Goal: Complete application form: Complete application form

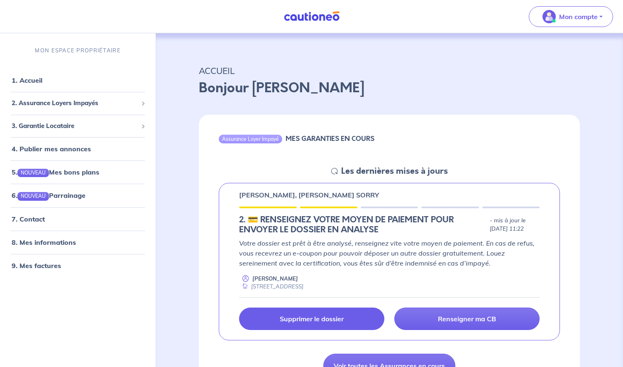
click at [360, 316] on link "Supprimer le dossier" at bounding box center [311, 318] width 145 height 22
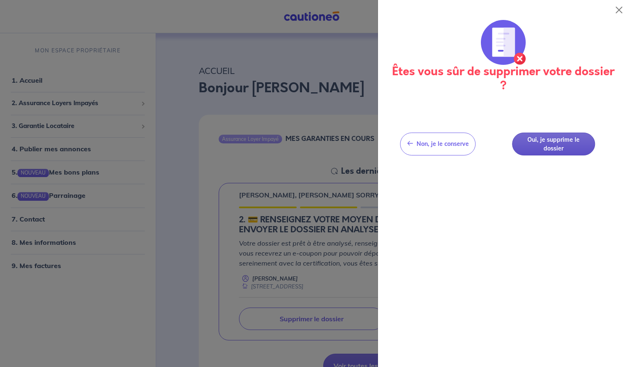
click at [548, 145] on button "Oui, je supprime le dossier" at bounding box center [553, 143] width 83 height 23
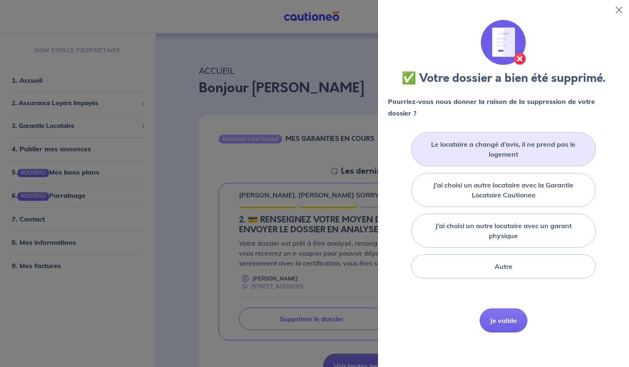
click at [445, 164] on div "Le locataire a changé d’avis, il ne prend pas le logement" at bounding box center [503, 149] width 184 height 34
click at [494, 336] on button "Je valide" at bounding box center [504, 333] width 48 height 24
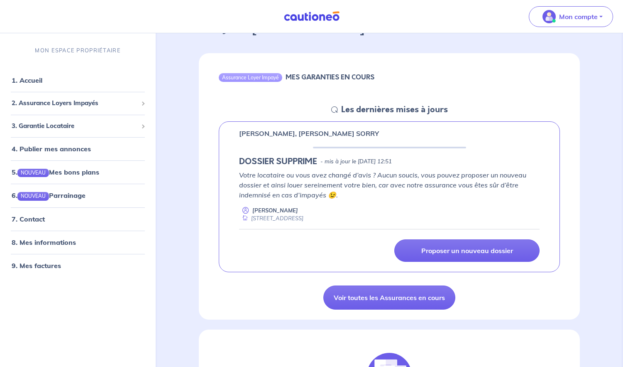
scroll to position [83, 0]
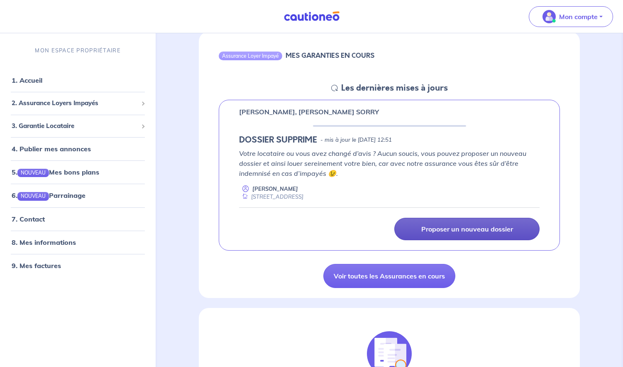
click at [465, 231] on p "Proposer un nouveau dossier" at bounding box center [467, 229] width 92 height 8
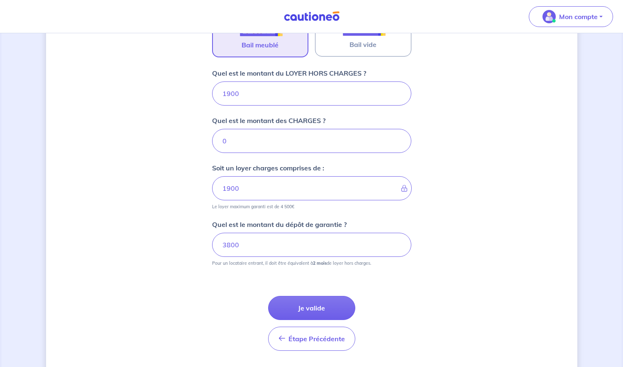
scroll to position [330, 0]
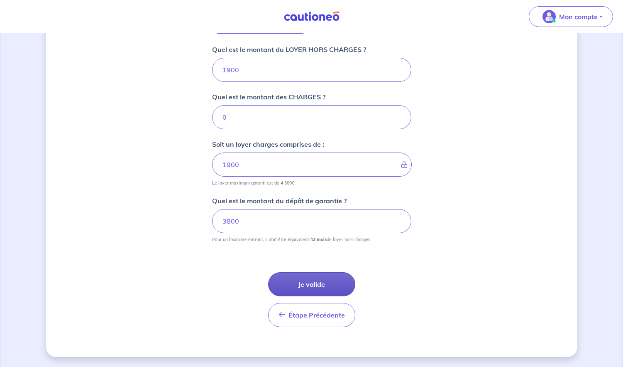
click at [323, 288] on button "Je valide" at bounding box center [311, 284] width 87 height 24
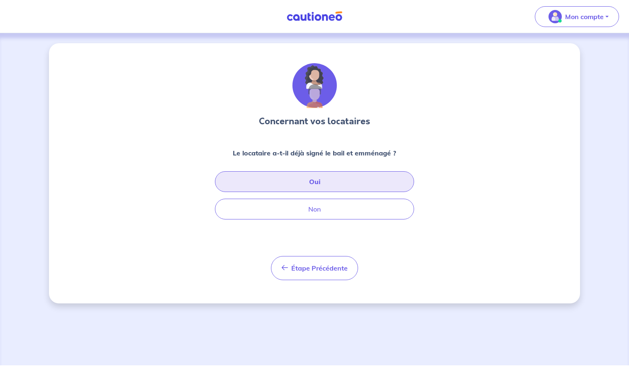
click at [301, 189] on button "Oui" at bounding box center [314, 181] width 199 height 21
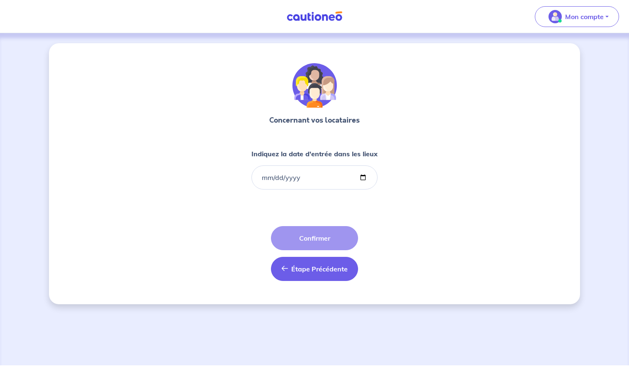
click at [289, 264] on button "Étape Précédente Précédent" at bounding box center [314, 269] width 87 height 24
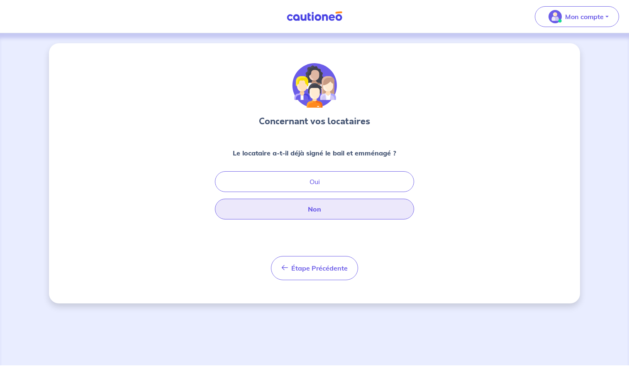
click at [303, 215] on button "Non" at bounding box center [314, 208] width 199 height 21
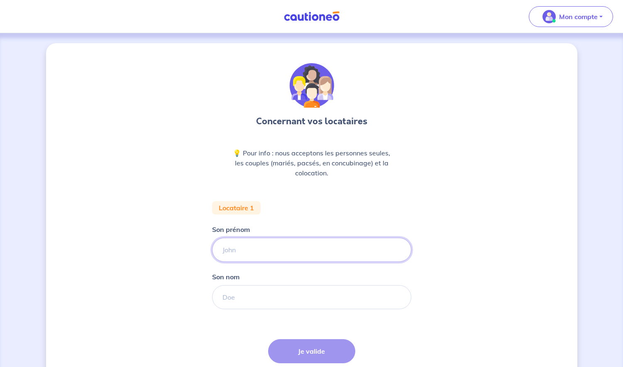
click at [286, 250] on input "Son prénom" at bounding box center [311, 249] width 199 height 24
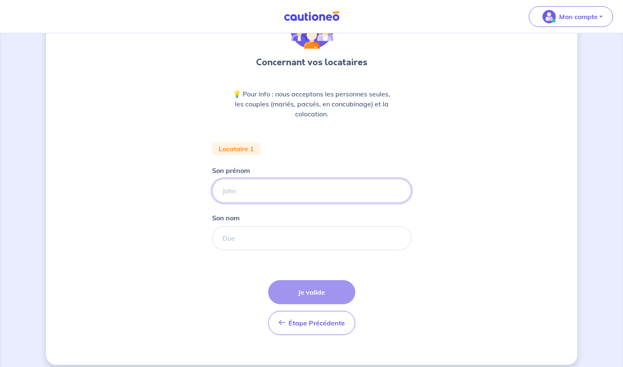
scroll to position [67, 0]
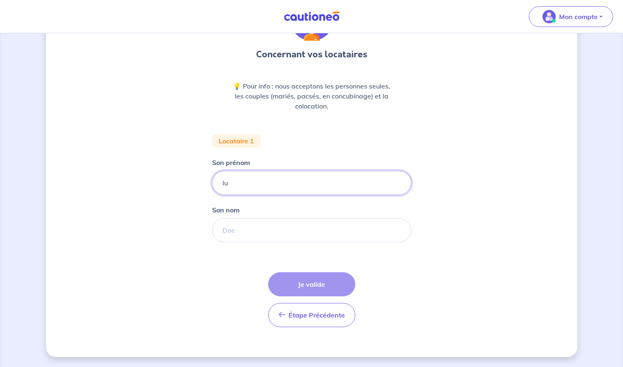
type input "l"
type input "LUCAS"
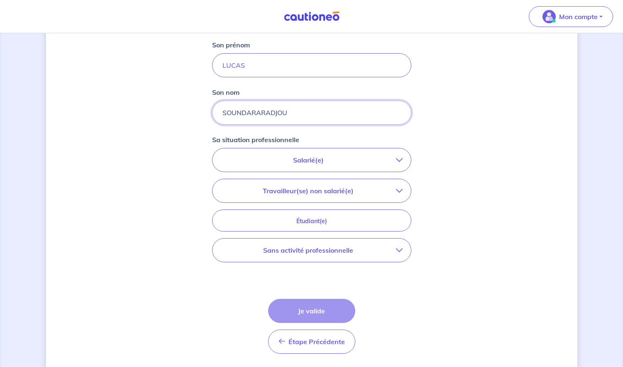
scroll to position [191, 0]
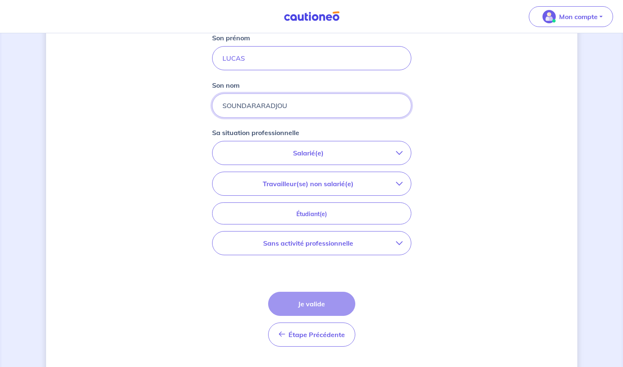
type input "SOUNDARARADJOU"
click at [361, 248] on button "Sans activité professionnelle" at bounding box center [312, 242] width 198 height 23
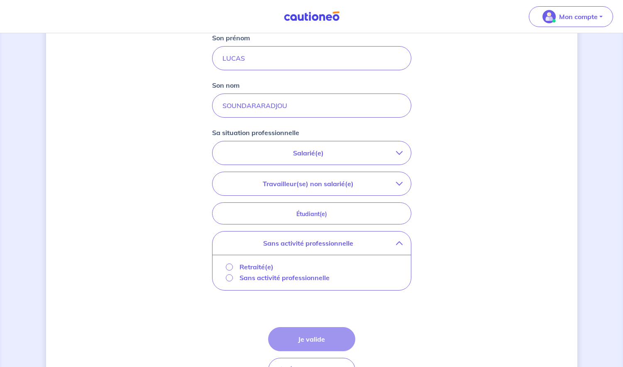
click at [333, 143] on button "Salarié(e)" at bounding box center [312, 152] width 198 height 23
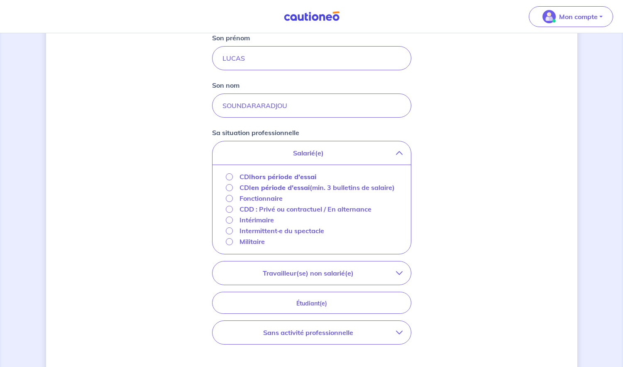
click at [311, 278] on p "Travailleur(se) non salarié(e)" at bounding box center [308, 273] width 175 height 10
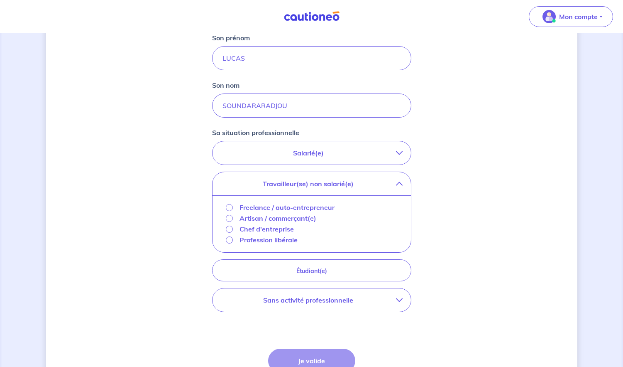
click at [267, 207] on p "Freelance / auto-entrepreneur" at bounding box center [287, 207] width 95 height 10
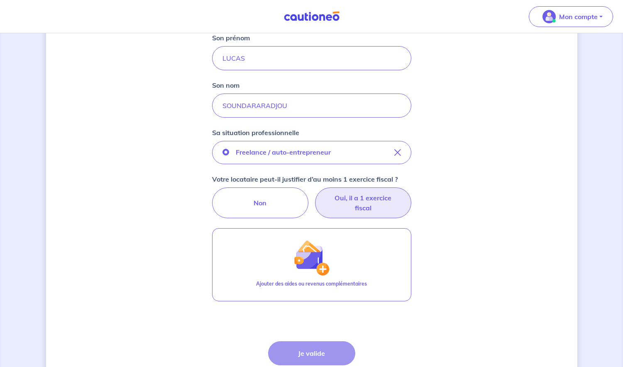
click at [324, 206] on label "Oui, il a 1 exercice fiscal" at bounding box center [363, 202] width 96 height 31
click at [314, 193] on input "Oui, il a 1 exercice fiscal" at bounding box center [311, 189] width 5 height 5
radio input "true"
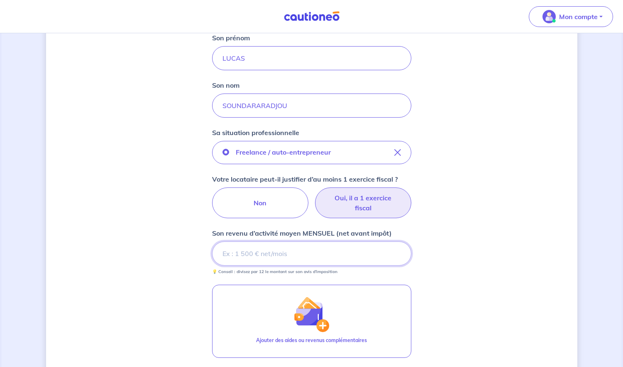
click at [309, 256] on input "Son revenu d’activité moyen MENSUEL (net avant impôt)" at bounding box center [311, 253] width 199 height 24
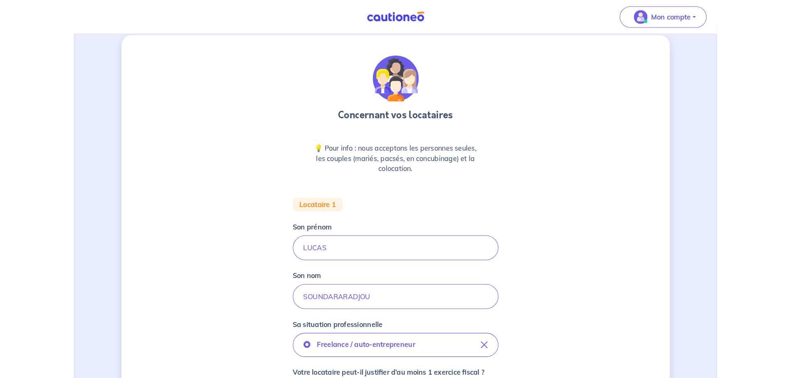
scroll to position [0, 0]
